Goal: Information Seeking & Learning: Check status

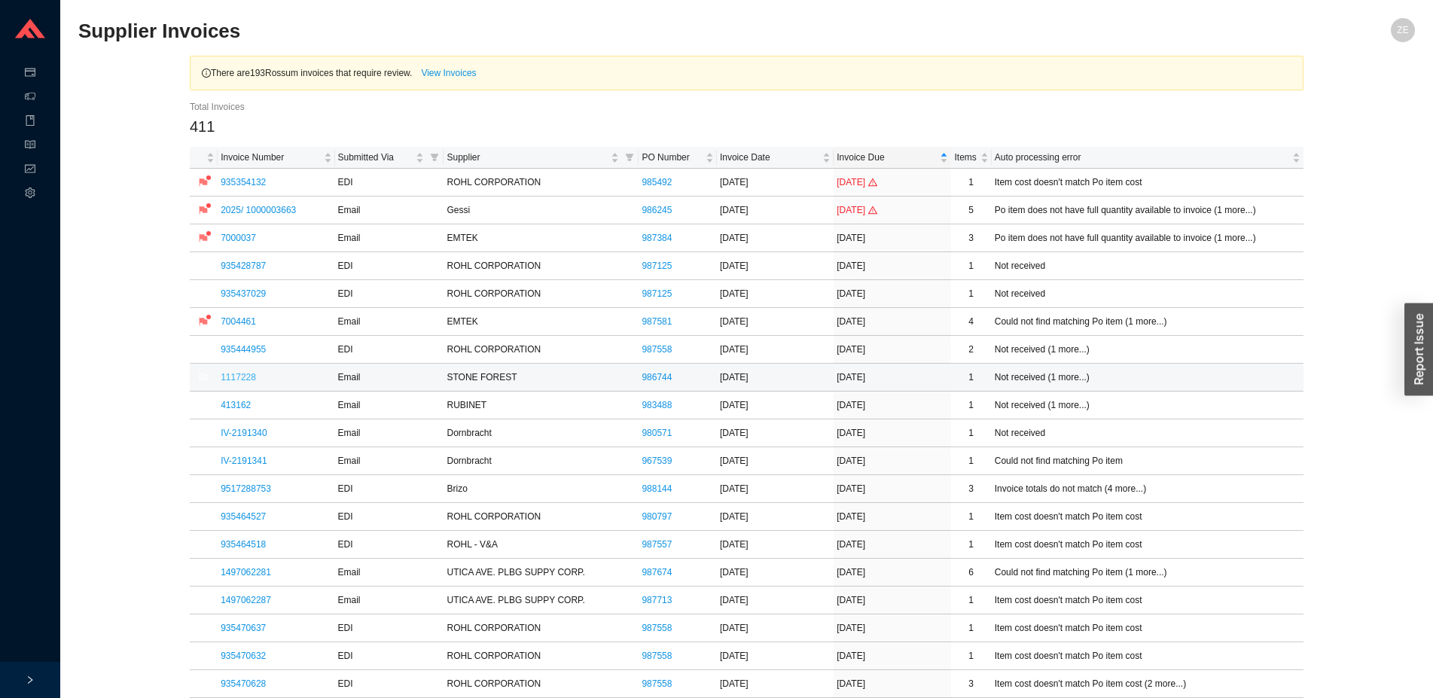
click at [235, 380] on link "1117228" at bounding box center [238, 377] width 35 height 11
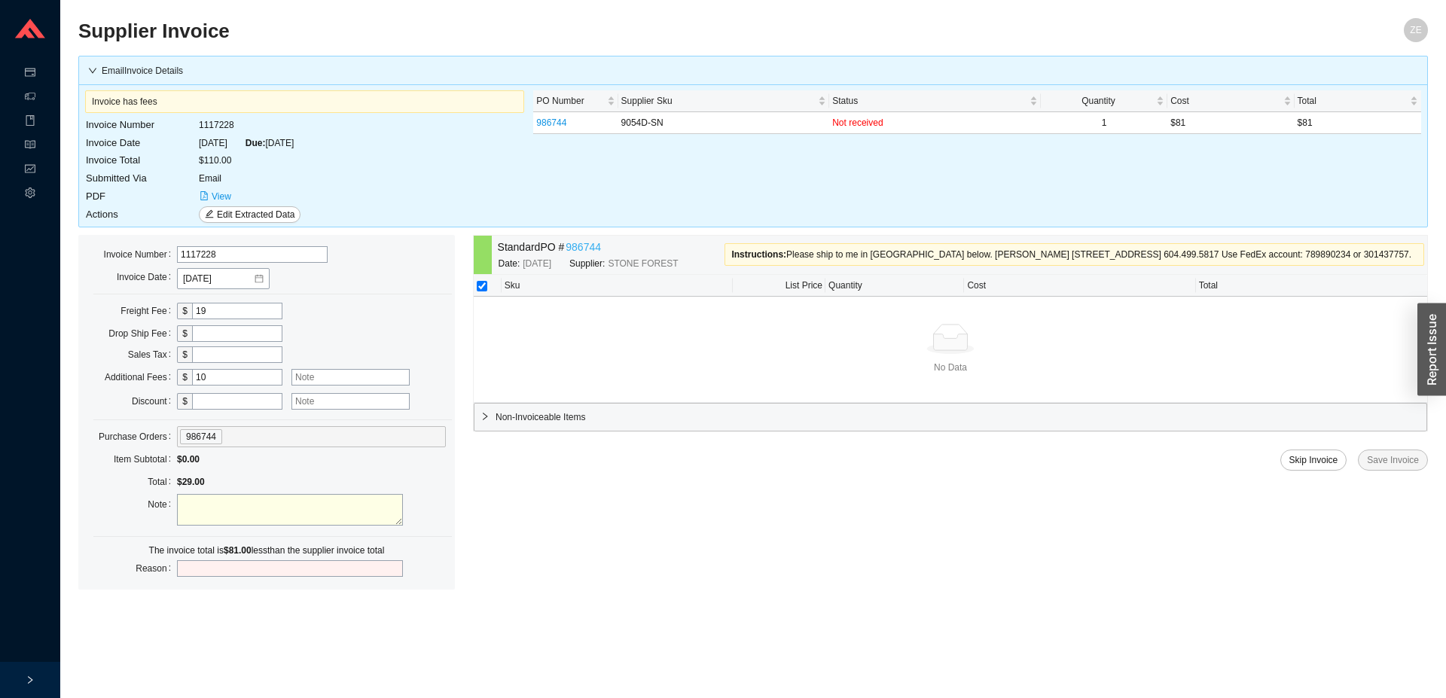
click at [583, 247] on link "986744" at bounding box center [582, 247] width 35 height 17
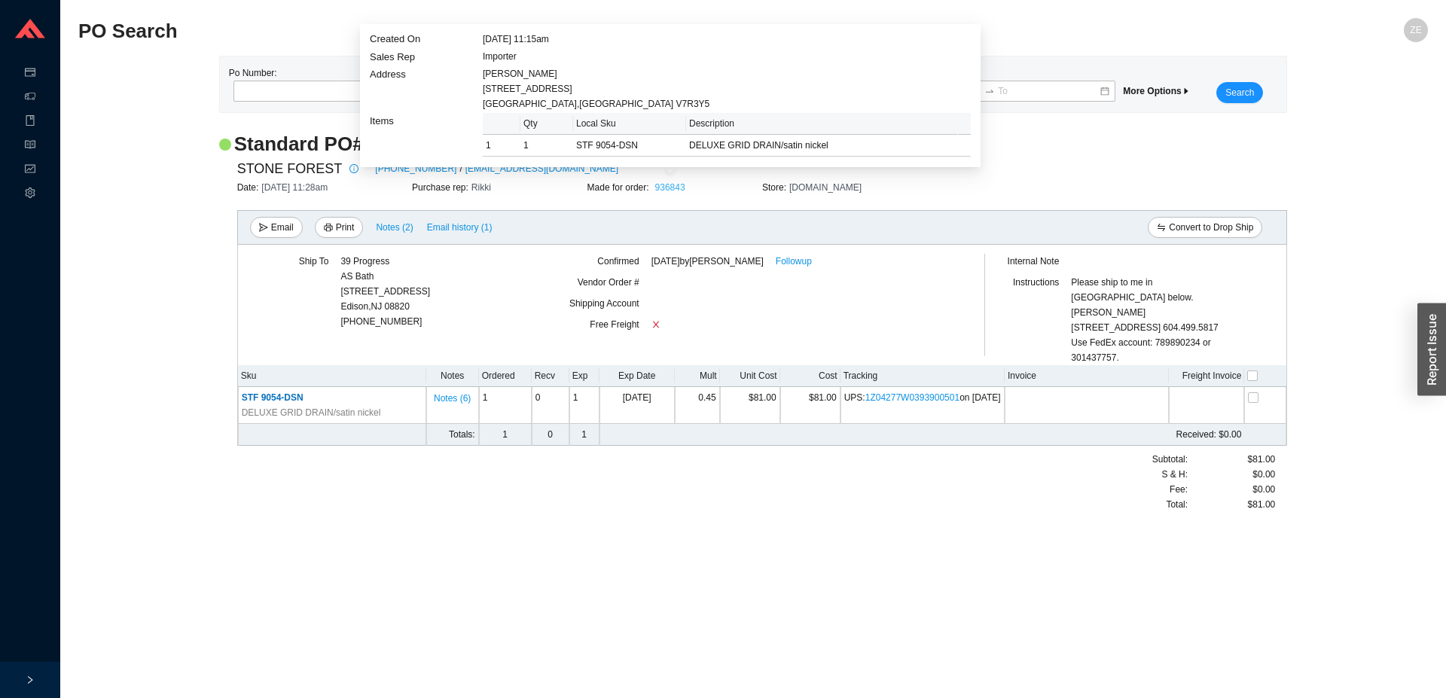
click at [674, 186] on link "936843" at bounding box center [670, 187] width 30 height 11
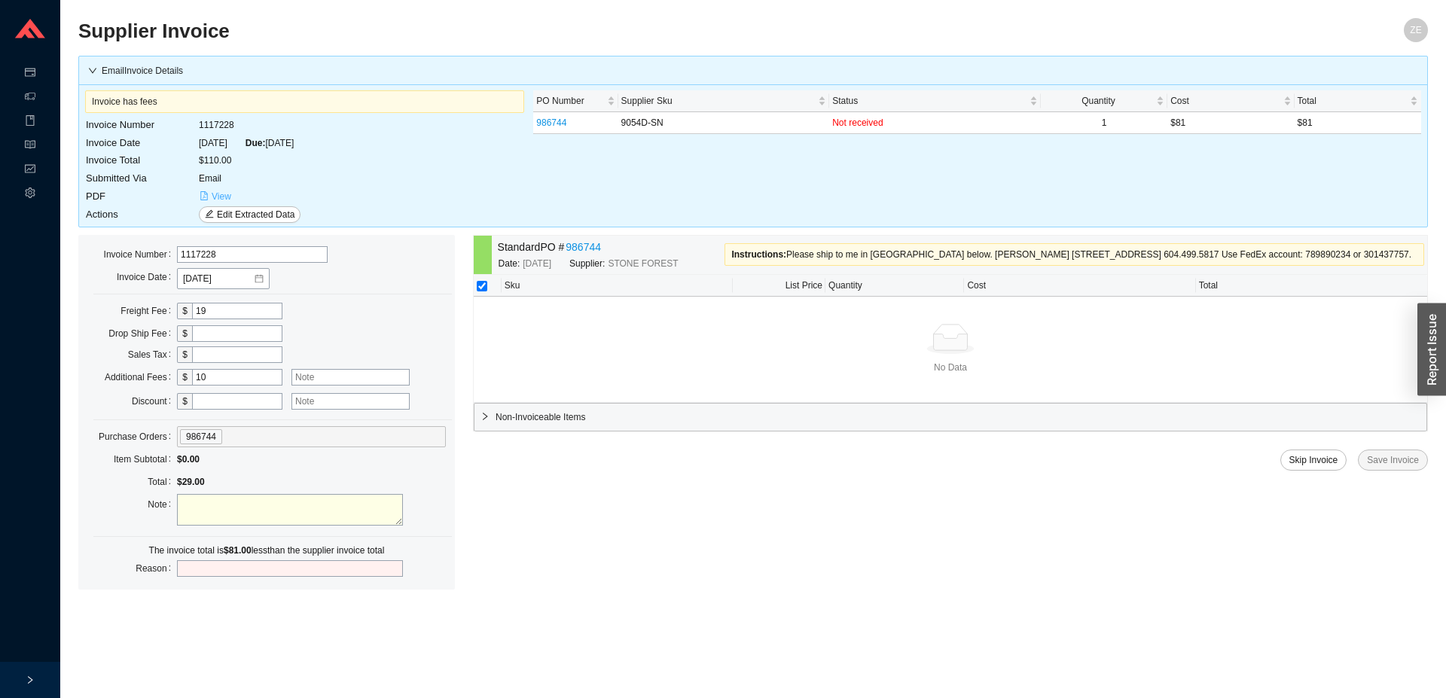
click at [216, 197] on span "View" at bounding box center [222, 196] width 20 height 15
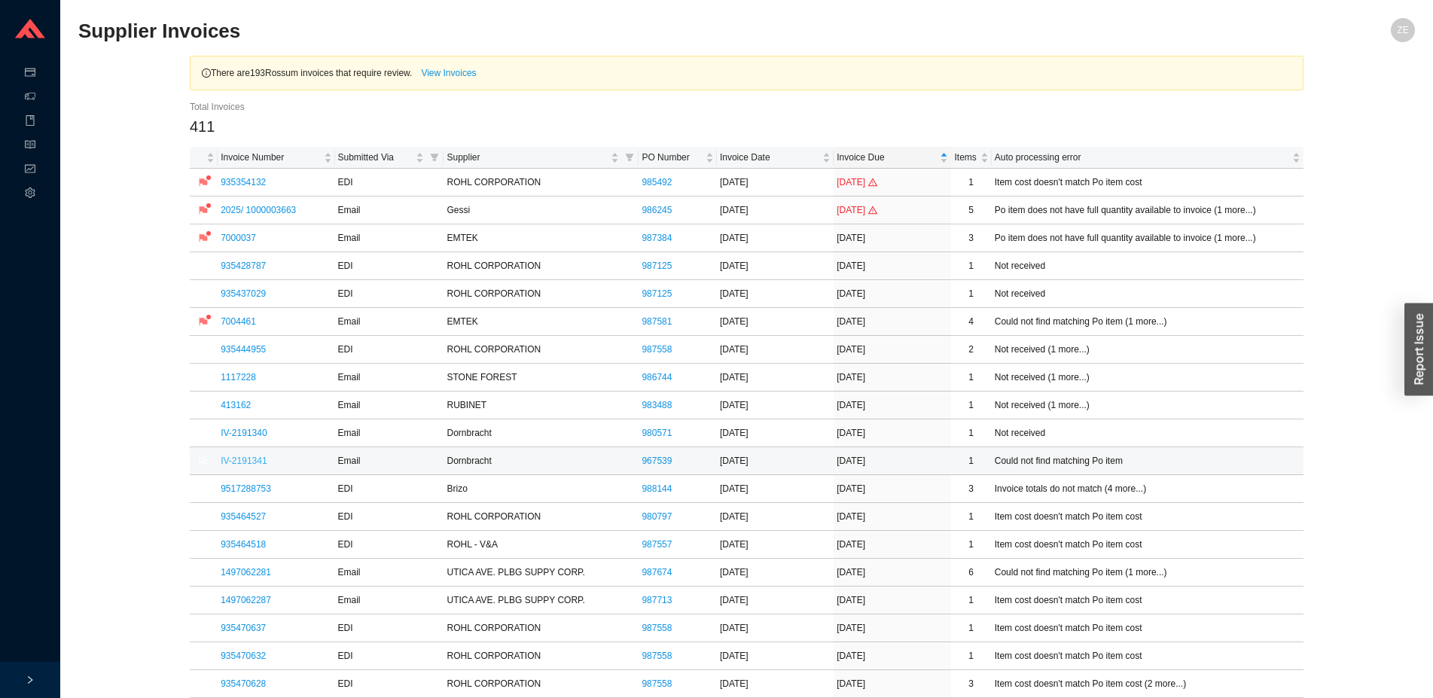
click at [242, 457] on link "IV-2191341" at bounding box center [244, 461] width 46 height 11
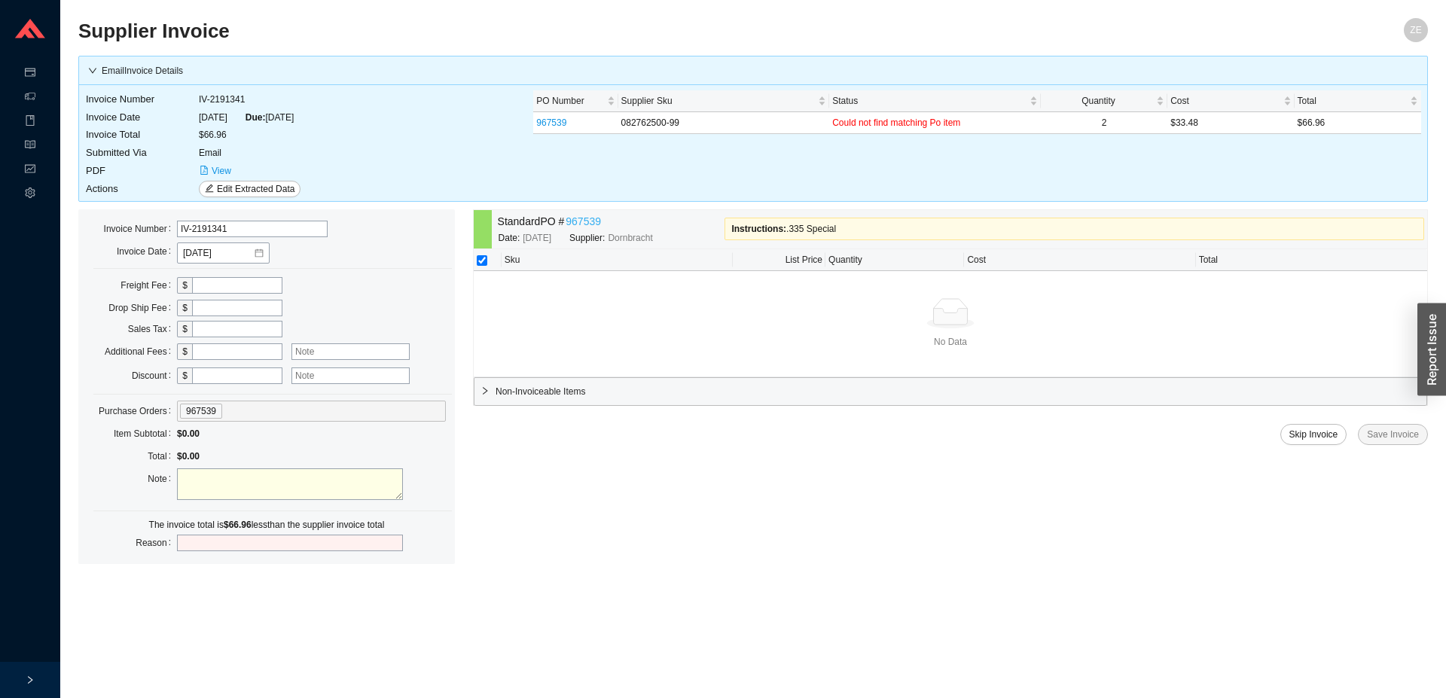
click at [587, 221] on link "967539" at bounding box center [582, 221] width 35 height 17
click at [93, 242] on div "Invoice Date" at bounding box center [132, 251] width 90 height 21
